Goal: Task Accomplishment & Management: Manage account settings

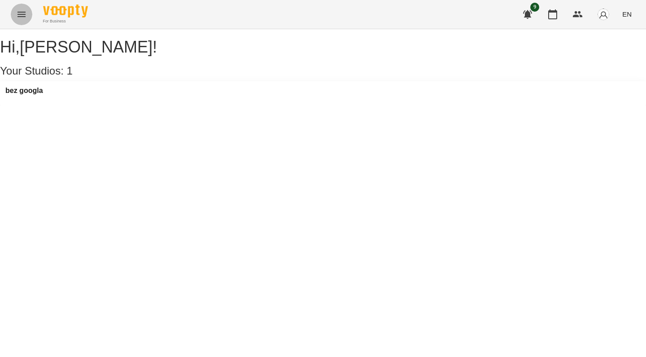
click at [26, 10] on icon "Menu" at bounding box center [21, 14] width 11 height 11
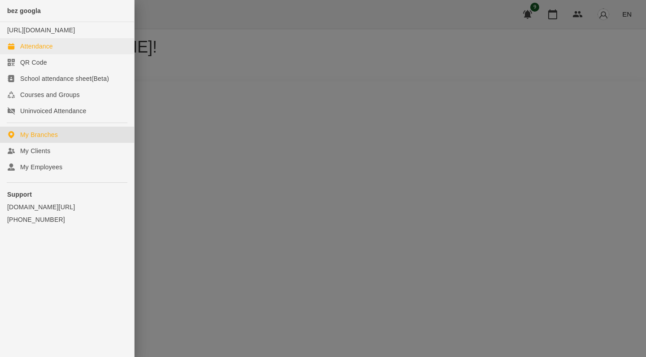
click at [57, 54] on link "Attendance" at bounding box center [67, 46] width 134 height 16
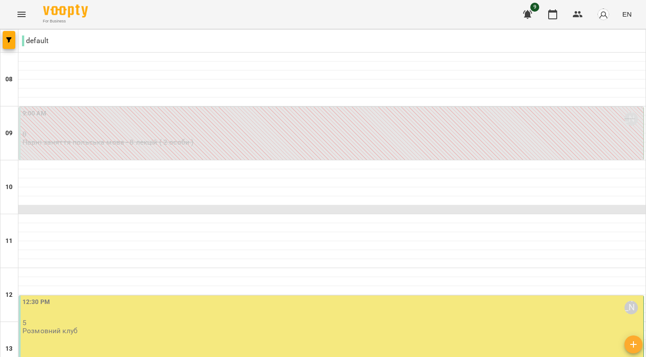
scroll to position [235, 0]
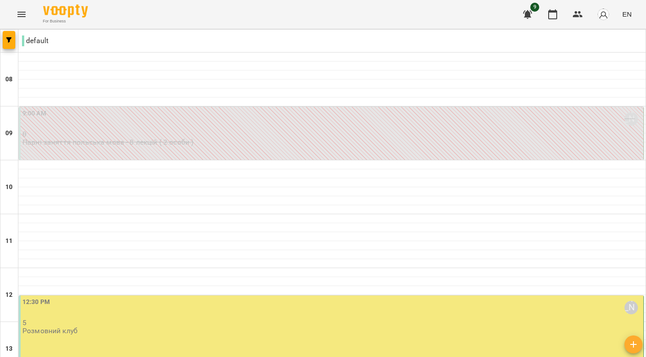
click at [334, 295] on div "12:30 PM [PERSON_NAME] 5 Розмовний клуб" at bounding box center [331, 335] width 625 height 80
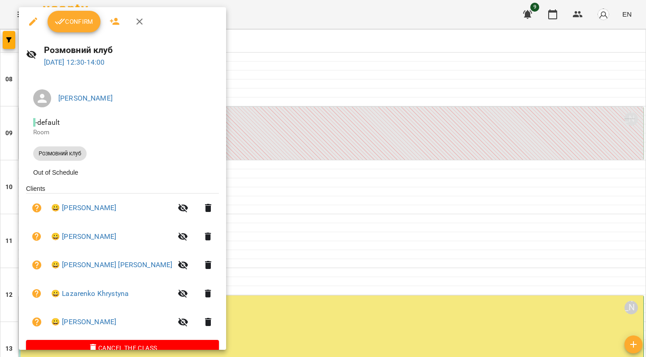
click at [79, 9] on div "Confirm" at bounding box center [122, 21] width 207 height 29
click at [81, 19] on span "Confirm" at bounding box center [74, 21] width 39 height 11
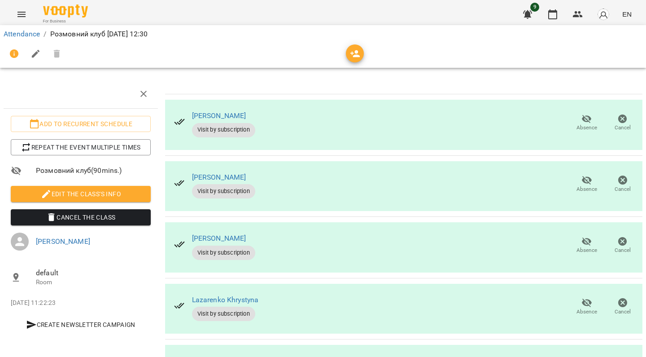
click at [18, 14] on icon "Menu" at bounding box center [21, 14] width 11 height 11
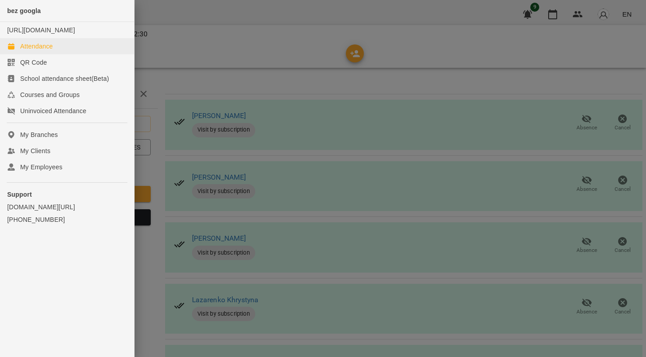
click at [42, 51] on div "Attendance" at bounding box center [36, 46] width 33 height 9
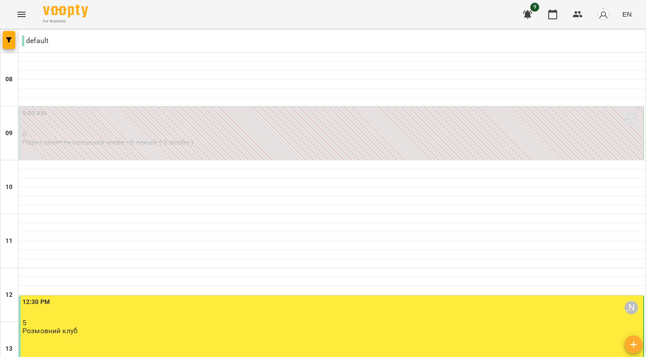
scroll to position [265, 0]
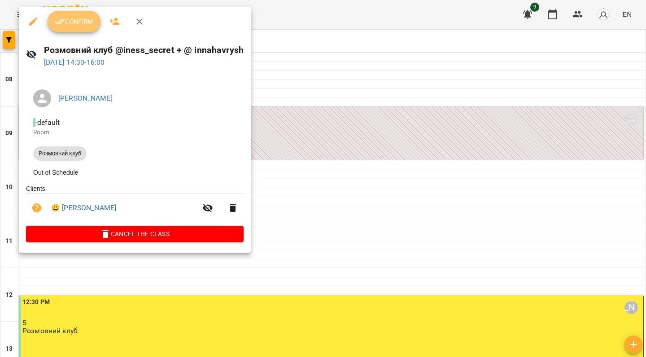
click at [65, 25] on icon "button" at bounding box center [60, 21] width 11 height 11
